Goal: Transaction & Acquisition: Book appointment/travel/reservation

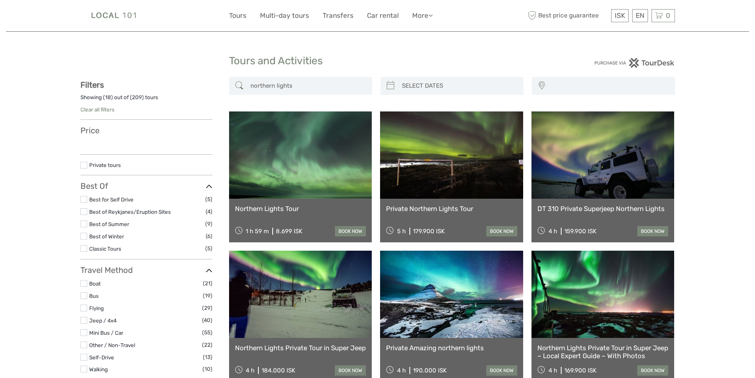
select select
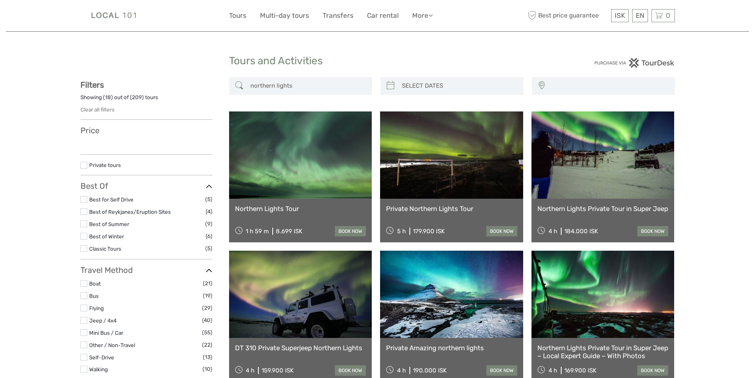
select select
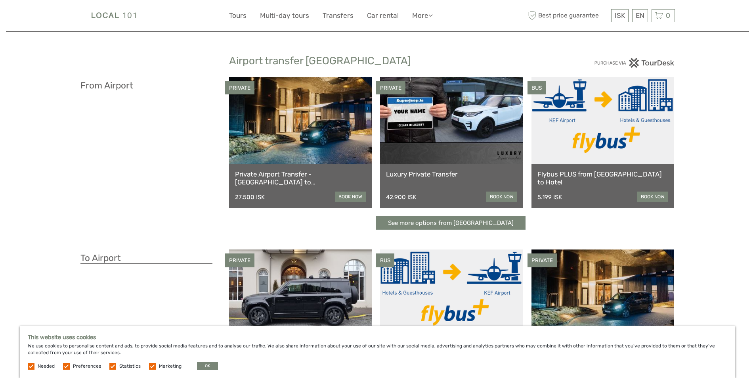
click at [258, 176] on link "Private Airport Transfer - [GEOGRAPHIC_DATA] to [GEOGRAPHIC_DATA]" at bounding box center [300, 178] width 131 height 16
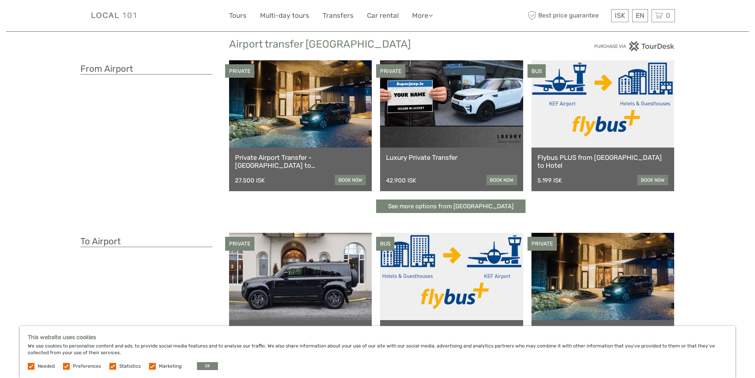
scroll to position [19, 0]
